Goal: Task Accomplishment & Management: Manage account settings

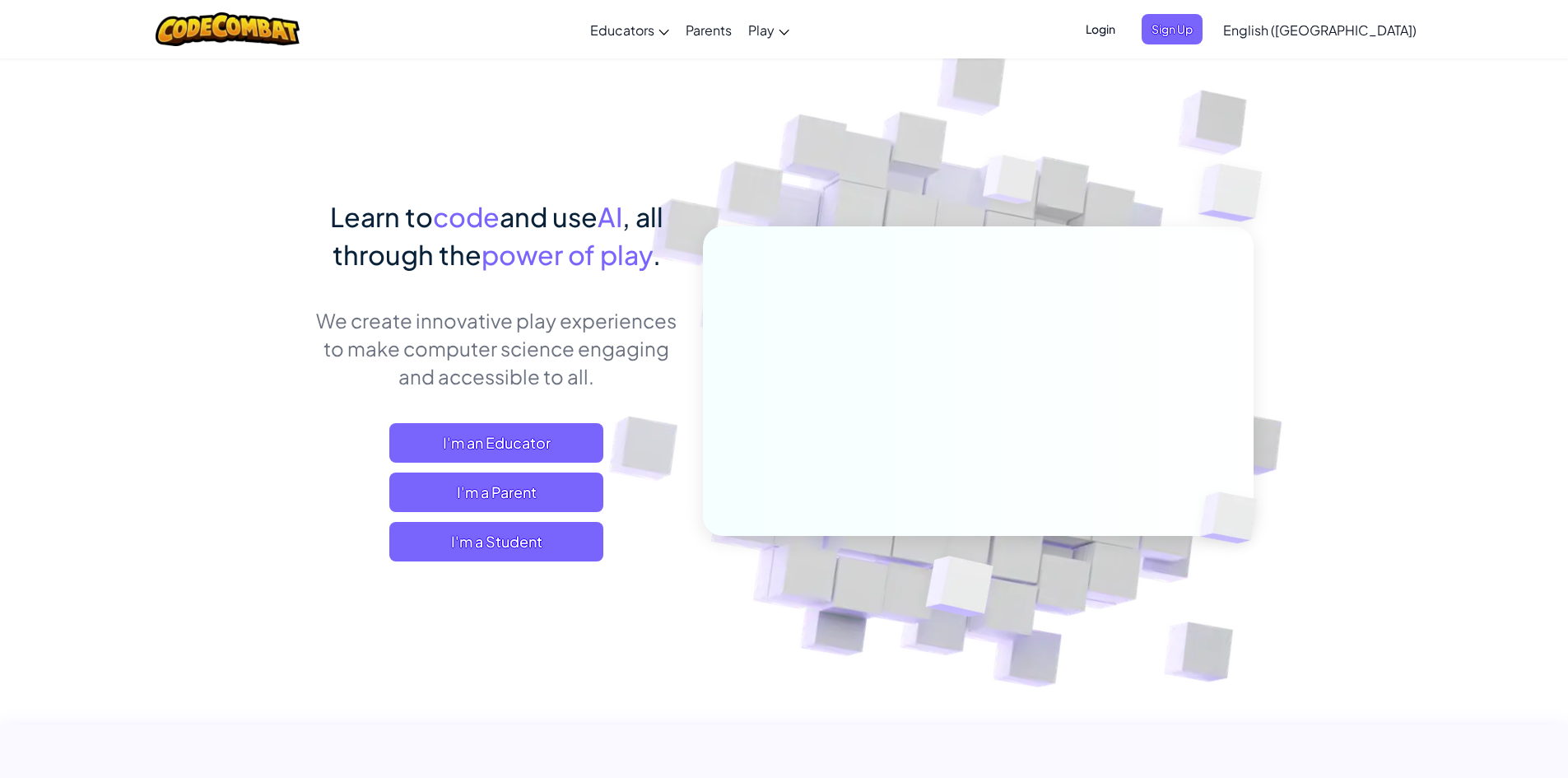
click at [751, 24] on span "Login" at bounding box center [1101, 28] width 49 height 30
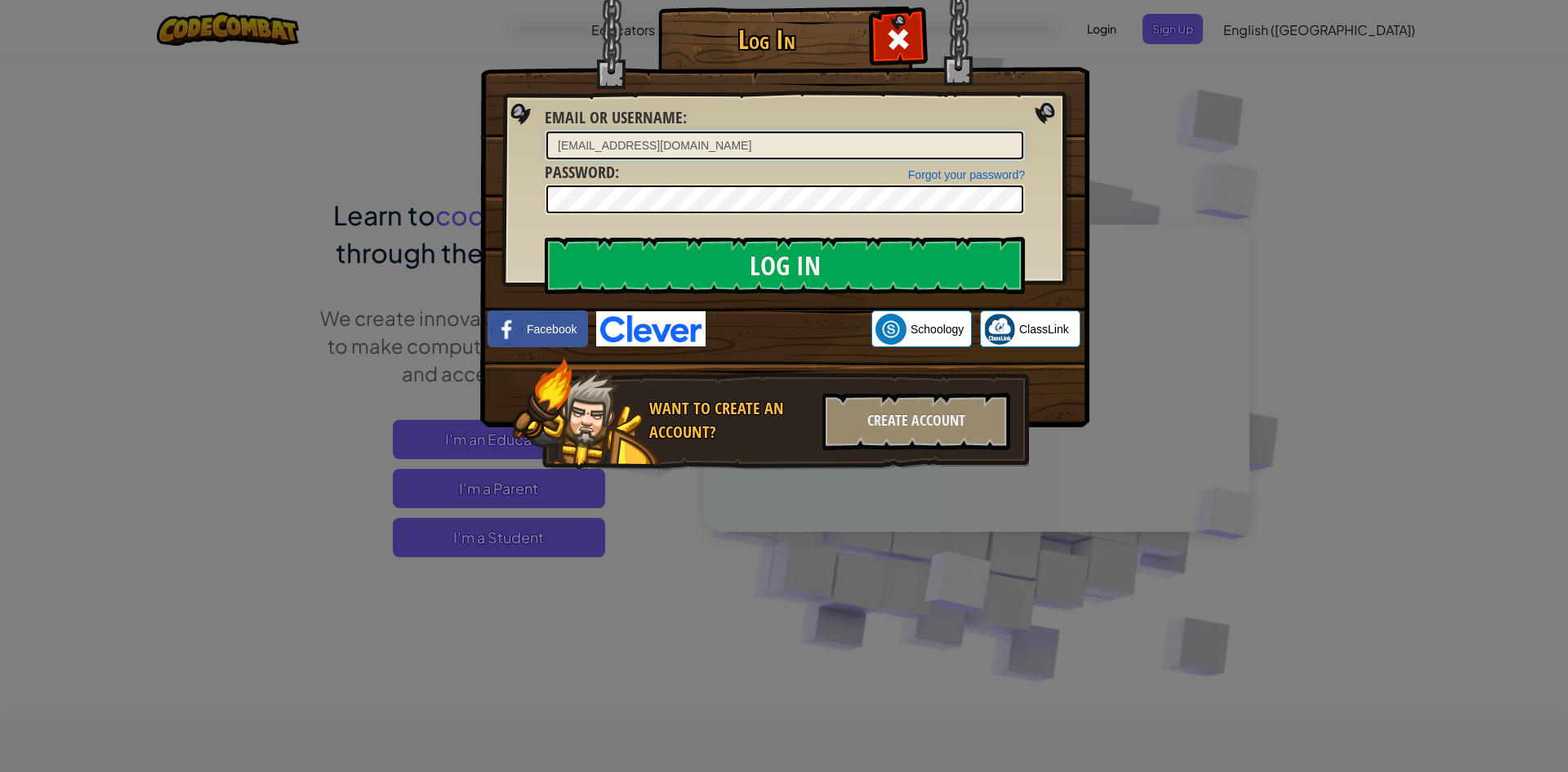
type input "[EMAIL_ADDRESS][DOMAIN_NAME]"
click at [544, 237] on input "Log In" at bounding box center [784, 265] width 480 height 57
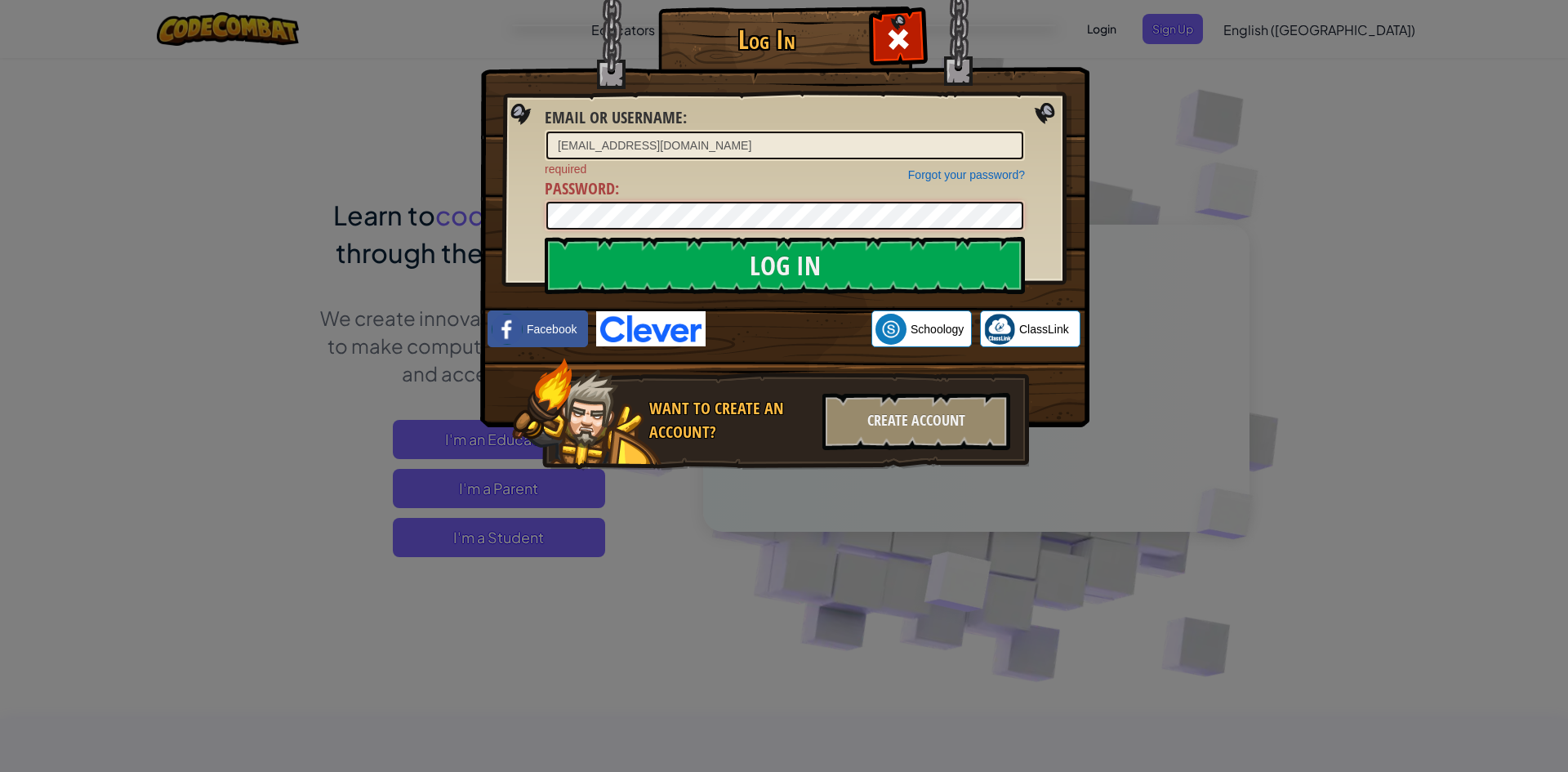
click at [544, 237] on input "Log In" at bounding box center [784, 265] width 480 height 57
click at [746, 246] on input "Log In" at bounding box center [784, 265] width 480 height 57
click at [746, 181] on div "Forgot your password?" at bounding box center [966, 175] width 116 height 16
click at [746, 173] on link "Forgot your password?" at bounding box center [966, 174] width 116 height 13
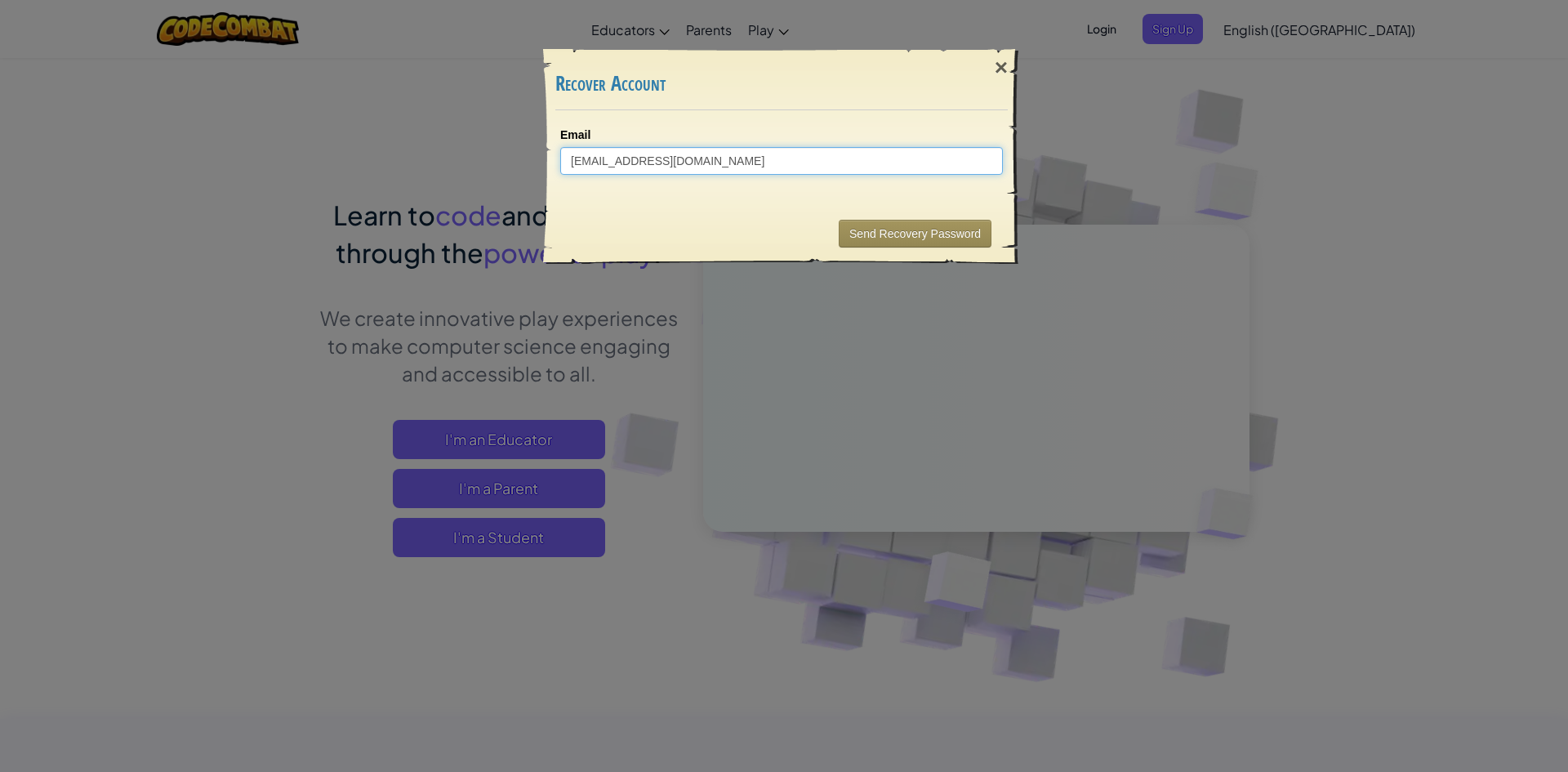
type input "[EMAIL_ADDRESS][DOMAIN_NAME]"
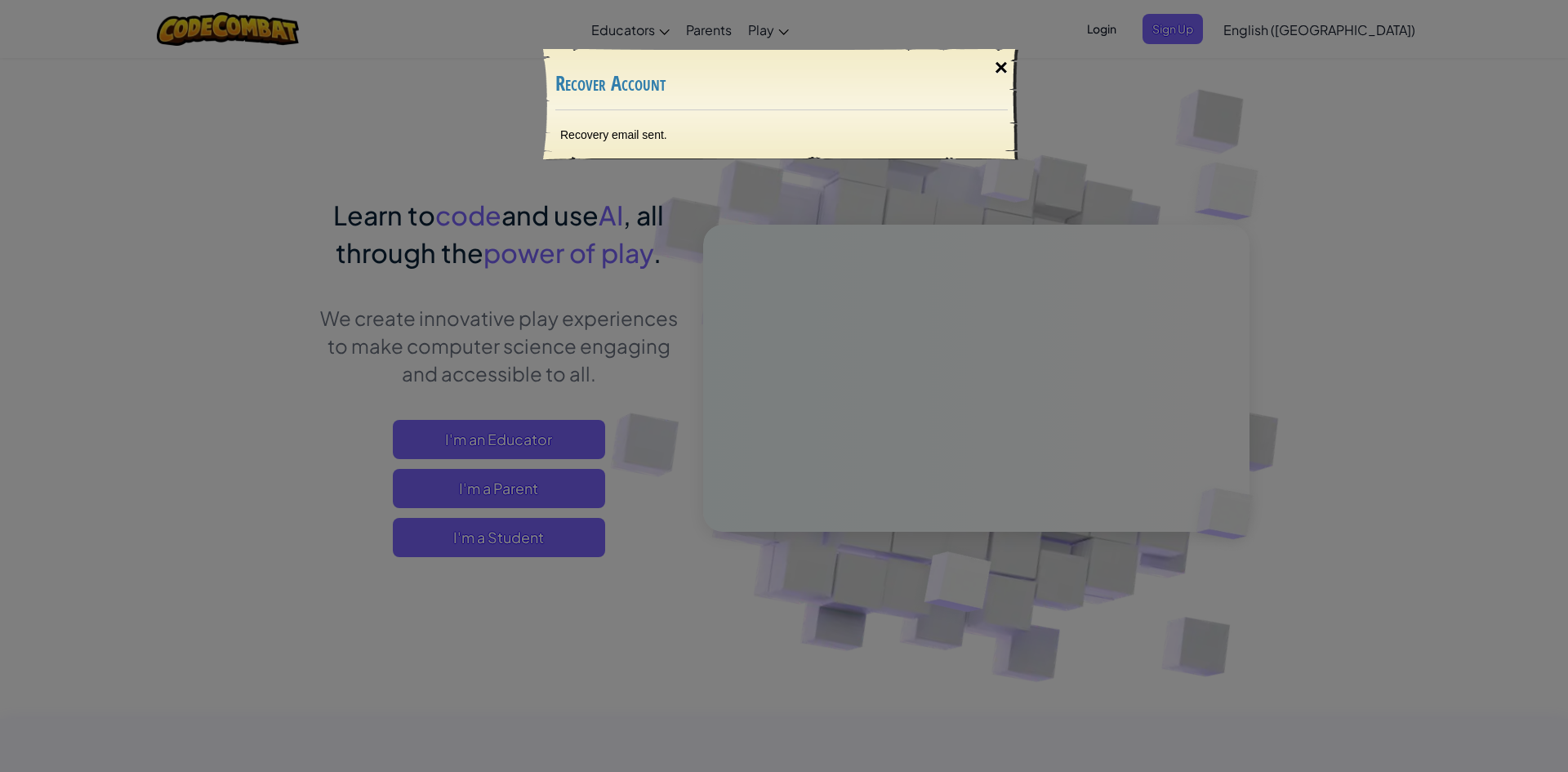
click at [746, 62] on div "×" at bounding box center [1001, 68] width 38 height 47
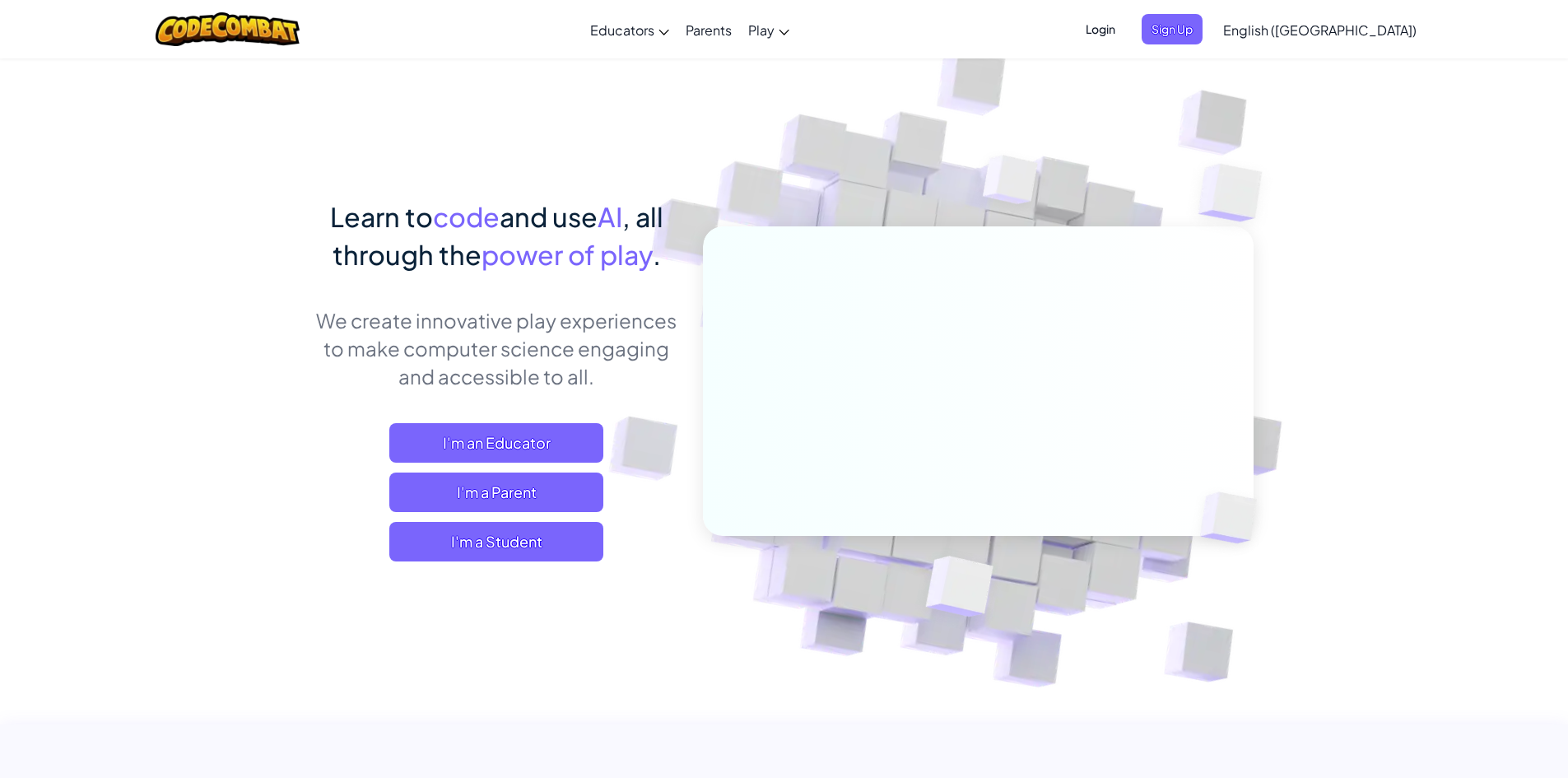
click at [751, 25] on span "Login" at bounding box center [1101, 28] width 49 height 30
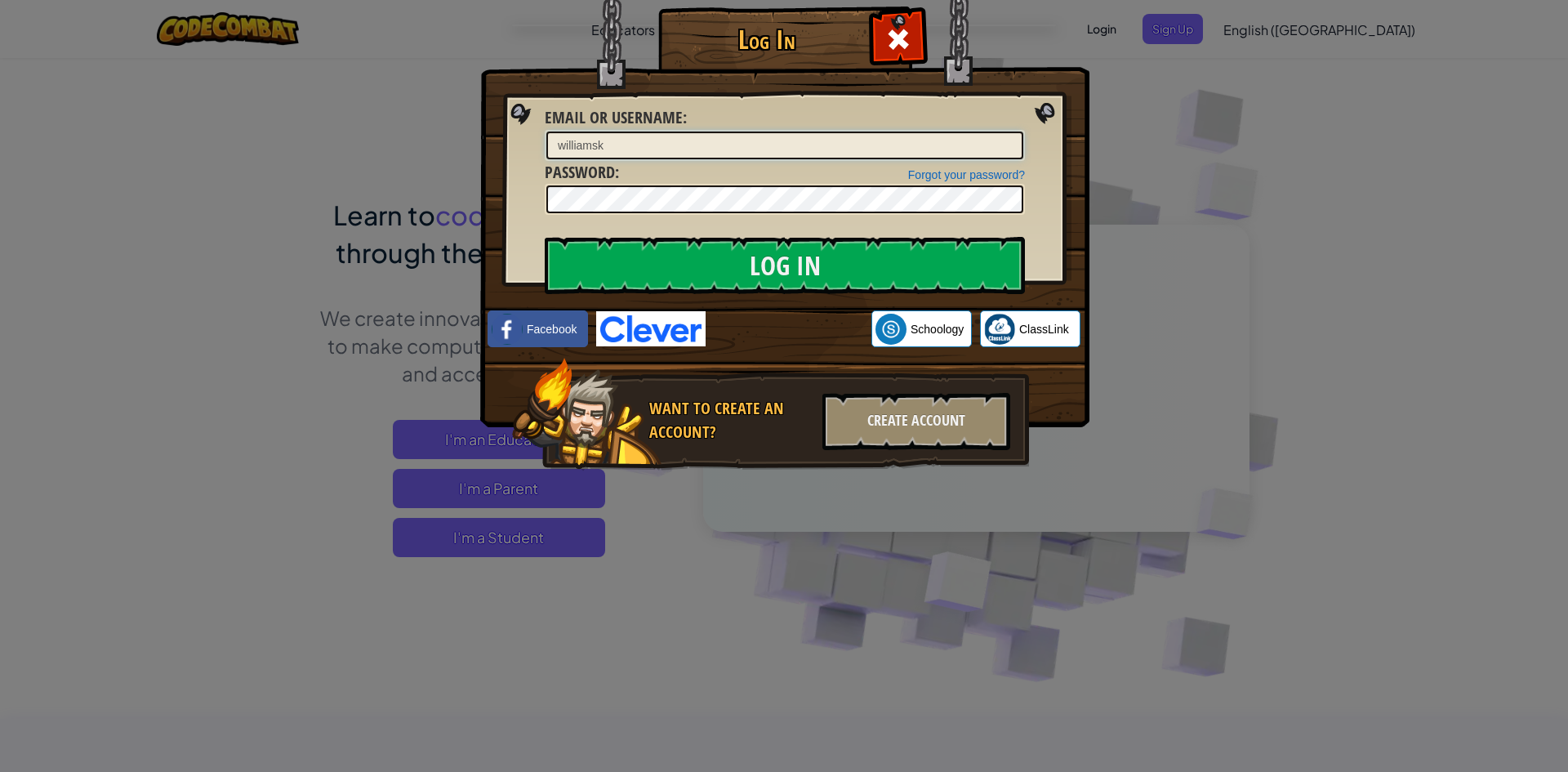
type input "[EMAIL_ADDRESS][DOMAIN_NAME]"
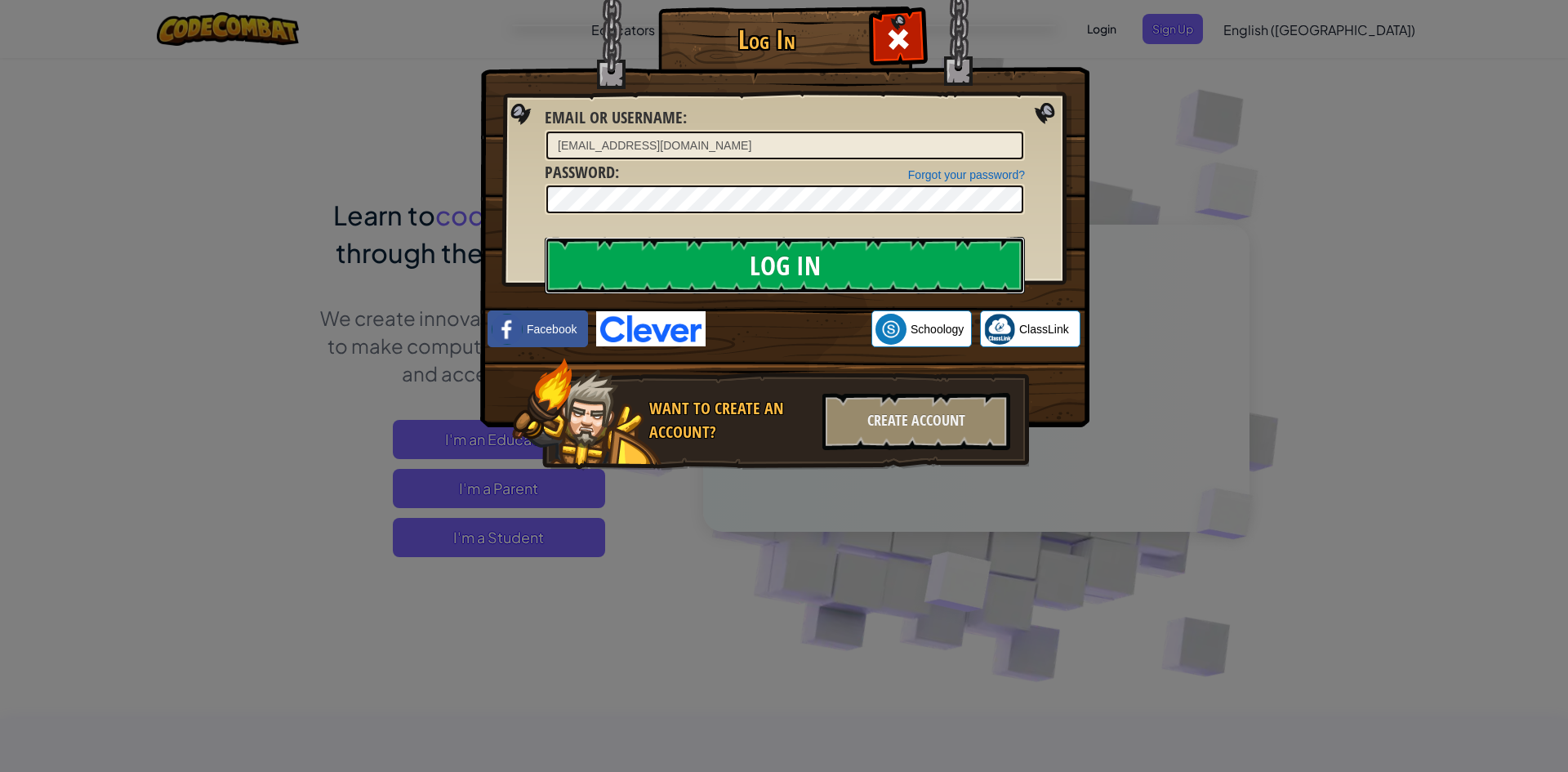
click at [746, 268] on input "Log In" at bounding box center [784, 265] width 480 height 57
